Goal: Browse casually: Explore the website without a specific task or goal

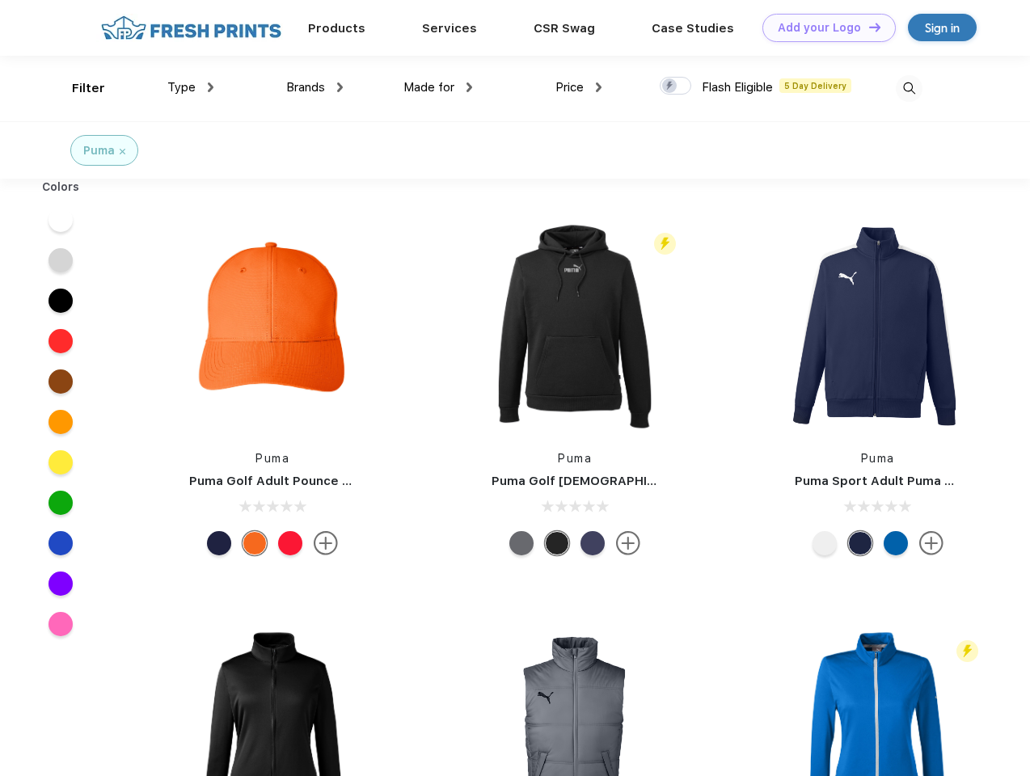
click at [823, 27] on link "Add your Logo Design Tool" at bounding box center [828, 28] width 133 height 28
click at [0, 0] on div "Design Tool" at bounding box center [0, 0] width 0 height 0
click at [867, 27] on link "Add your Logo Design Tool" at bounding box center [828, 28] width 133 height 28
click at [78, 88] on div "Filter" at bounding box center [88, 88] width 33 height 19
click at [191, 87] on span "Type" at bounding box center [181, 87] width 28 height 15
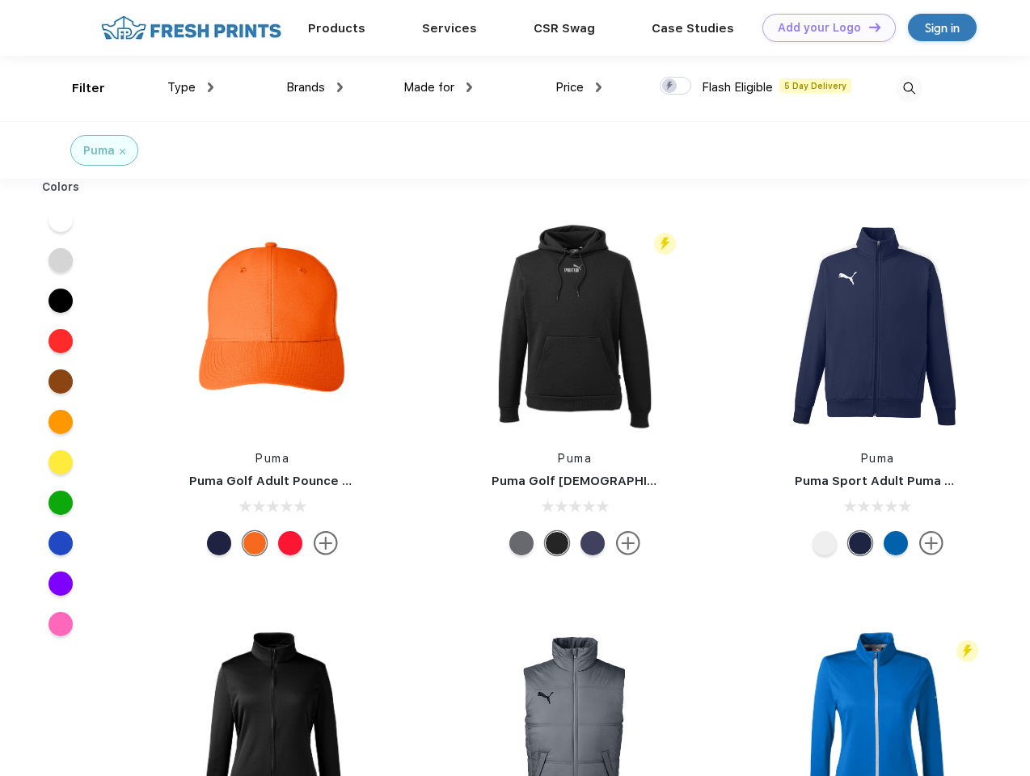
click at [314, 87] on span "Brands" at bounding box center [305, 87] width 39 height 15
click at [438, 87] on span "Made for" at bounding box center [428, 87] width 51 height 15
click at [579, 87] on span "Price" at bounding box center [569, 87] width 28 height 15
click at [676, 86] on div at bounding box center [676, 86] width 32 height 18
click at [670, 86] on input "checkbox" at bounding box center [665, 81] width 11 height 11
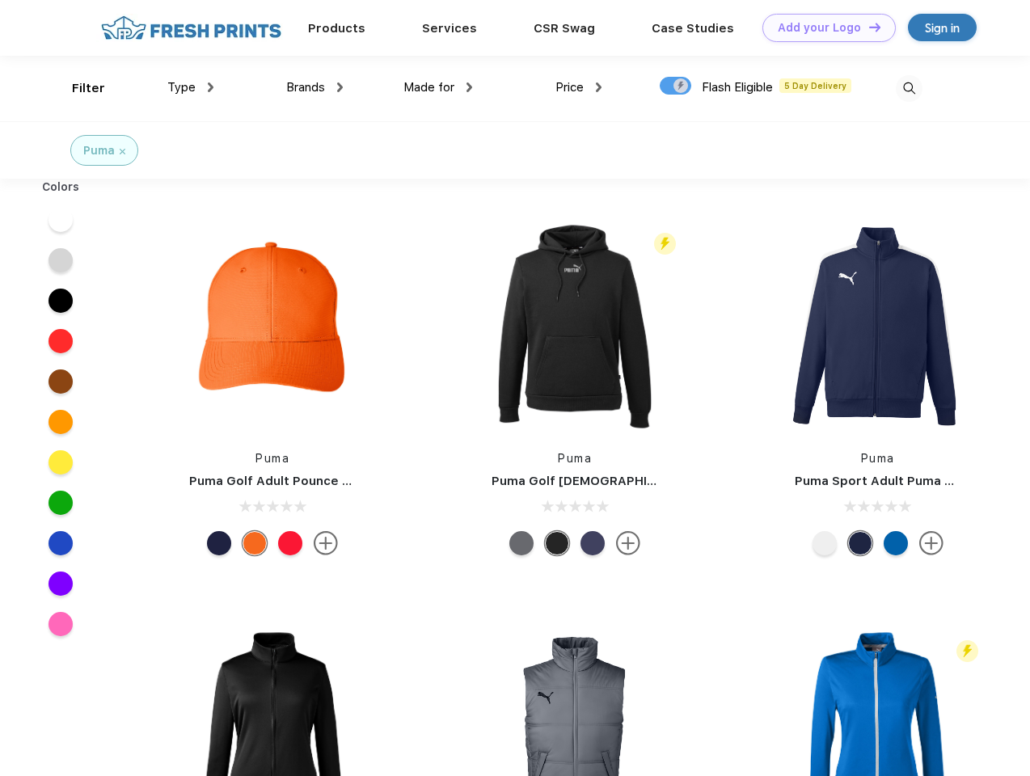
click at [909, 88] on img at bounding box center [909, 88] width 27 height 27
